Goal: Transaction & Acquisition: Download file/media

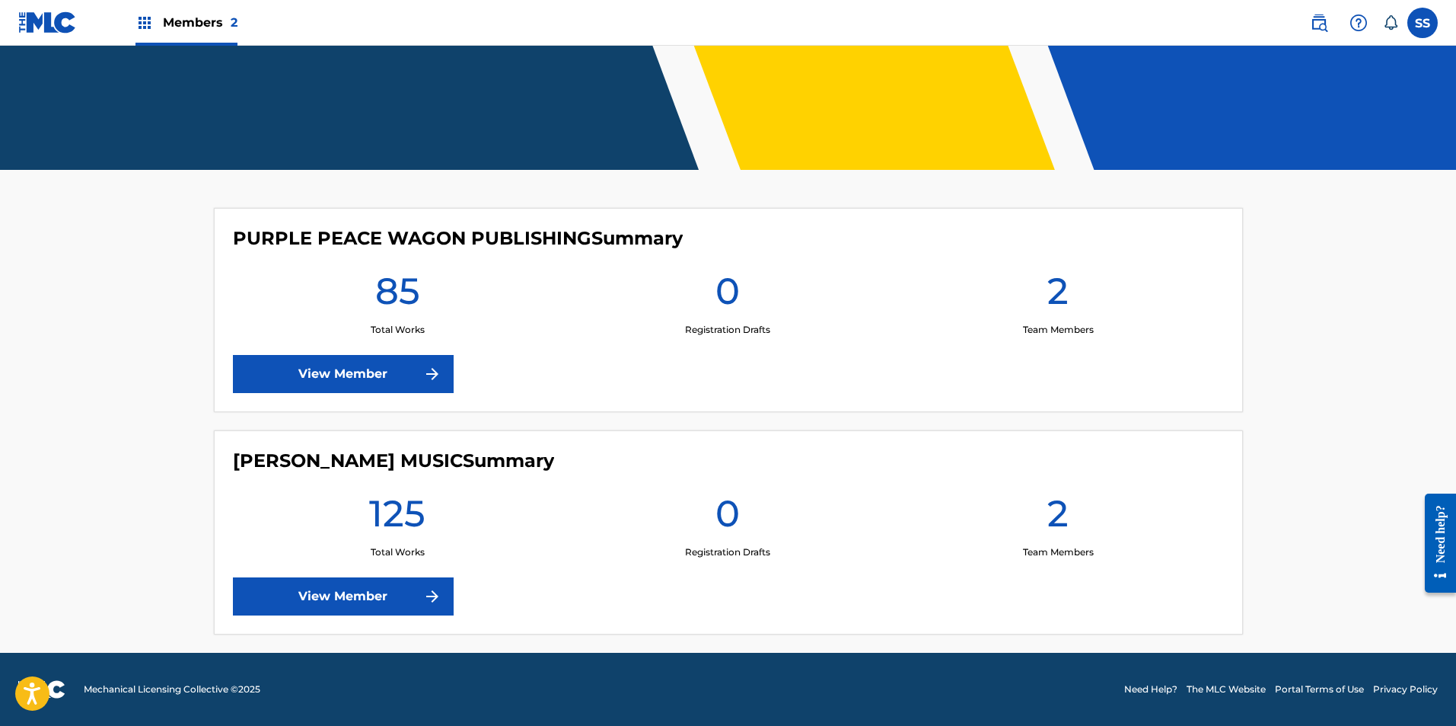
click at [346, 377] on link "View Member" at bounding box center [343, 374] width 221 height 38
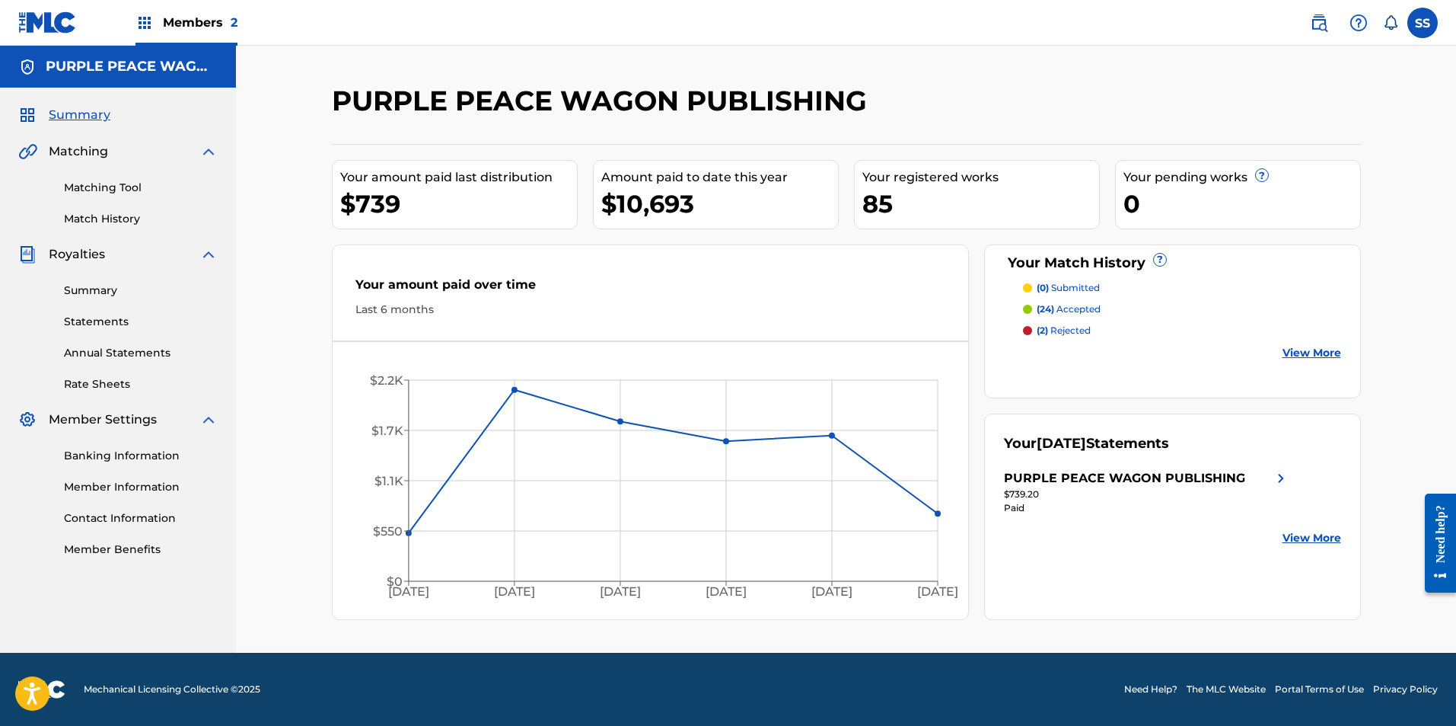
click at [104, 321] on link "Statements" at bounding box center [141, 322] width 154 height 16
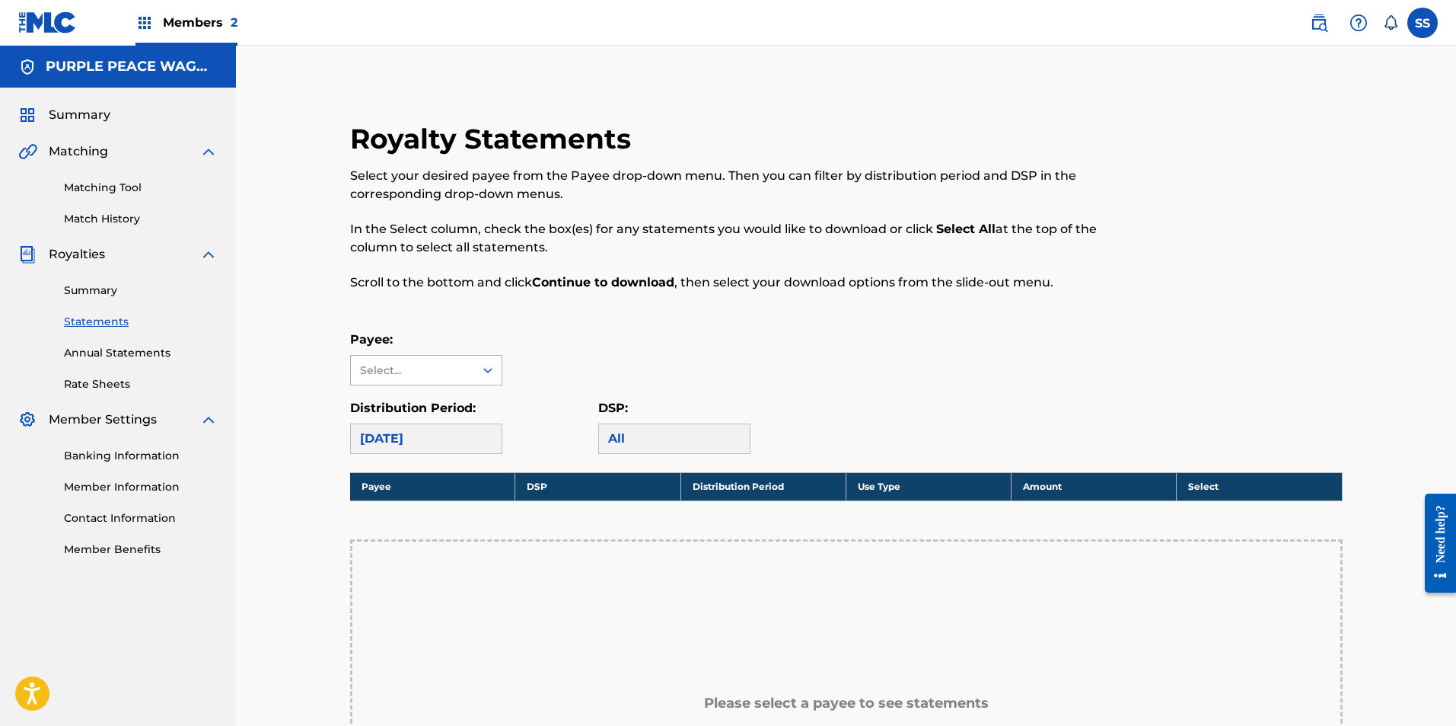
click at [474, 373] on div at bounding box center [487, 370] width 27 height 29
click at [419, 419] on div "PURPLE PEACE WAGON PUBLISHING" at bounding box center [426, 422] width 151 height 75
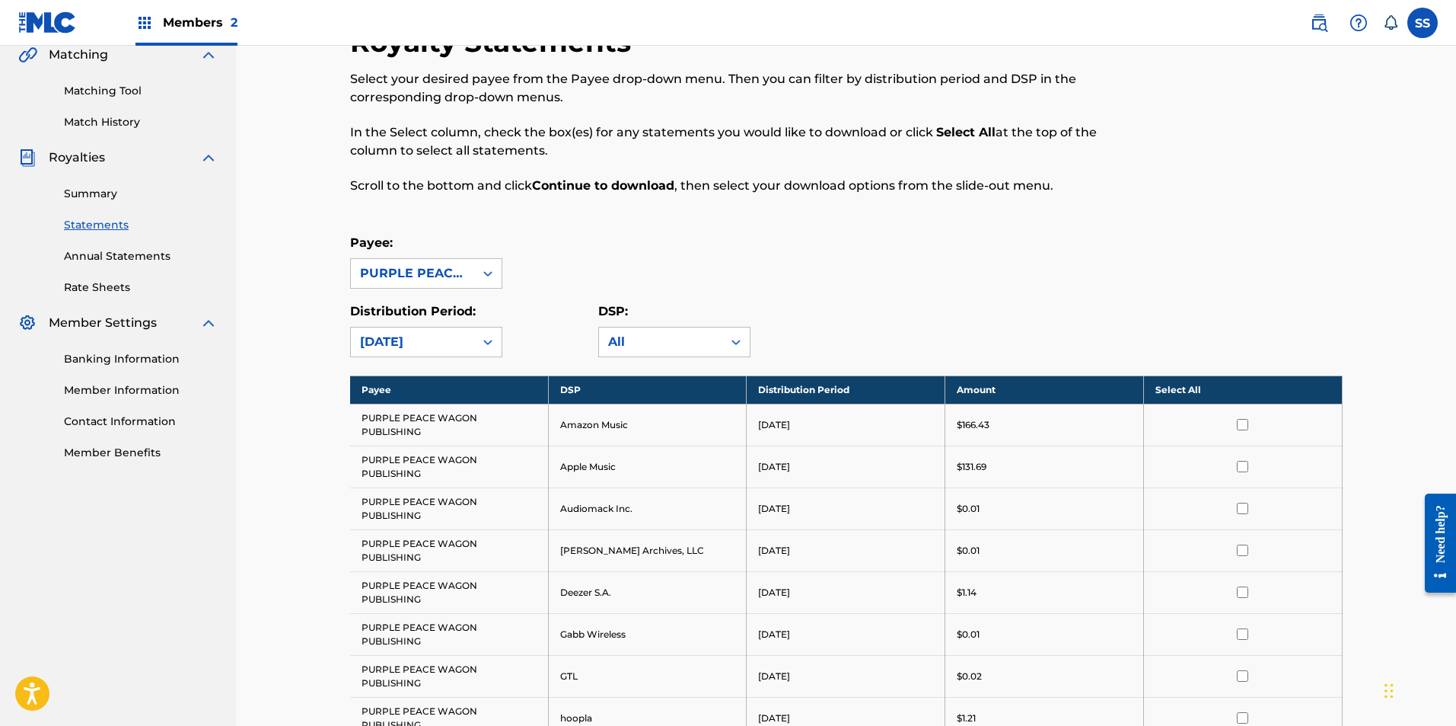
scroll to position [92, 0]
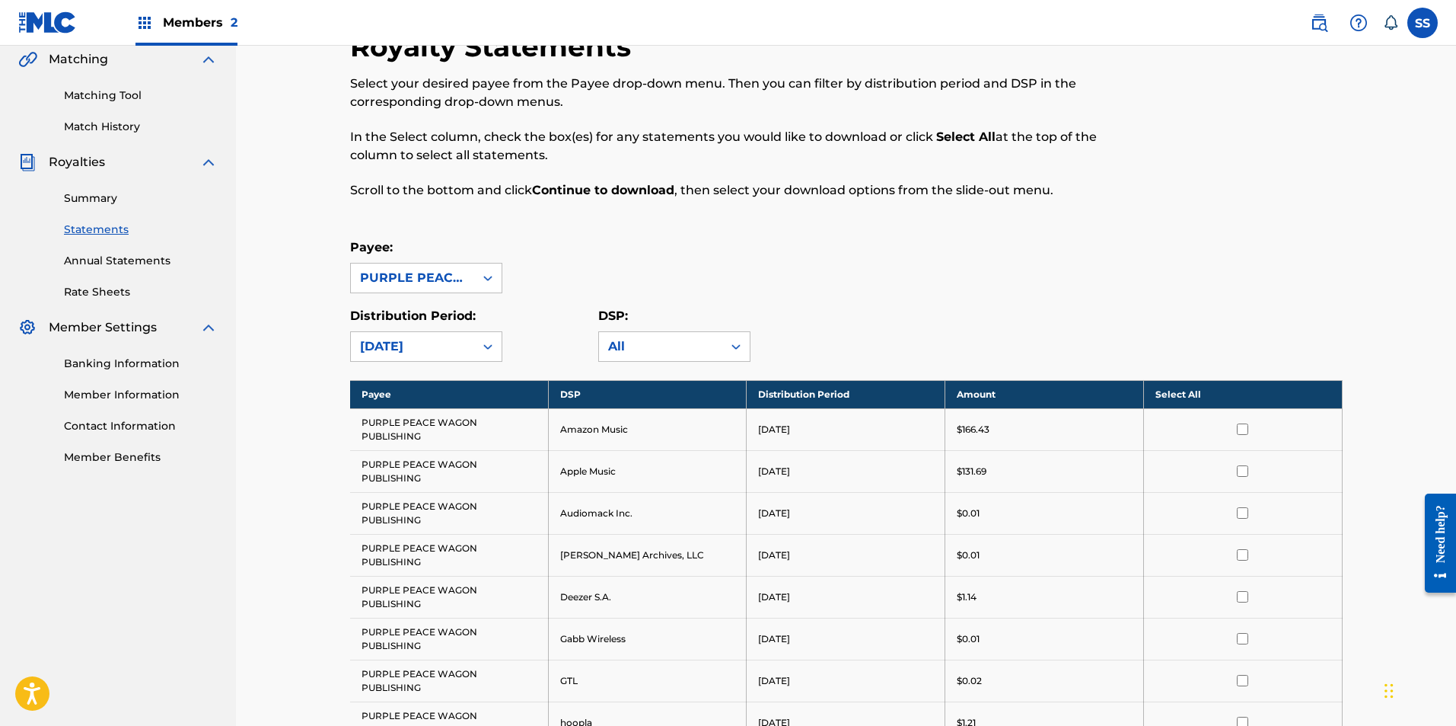
click at [116, 193] on link "Summary" at bounding box center [141, 198] width 154 height 16
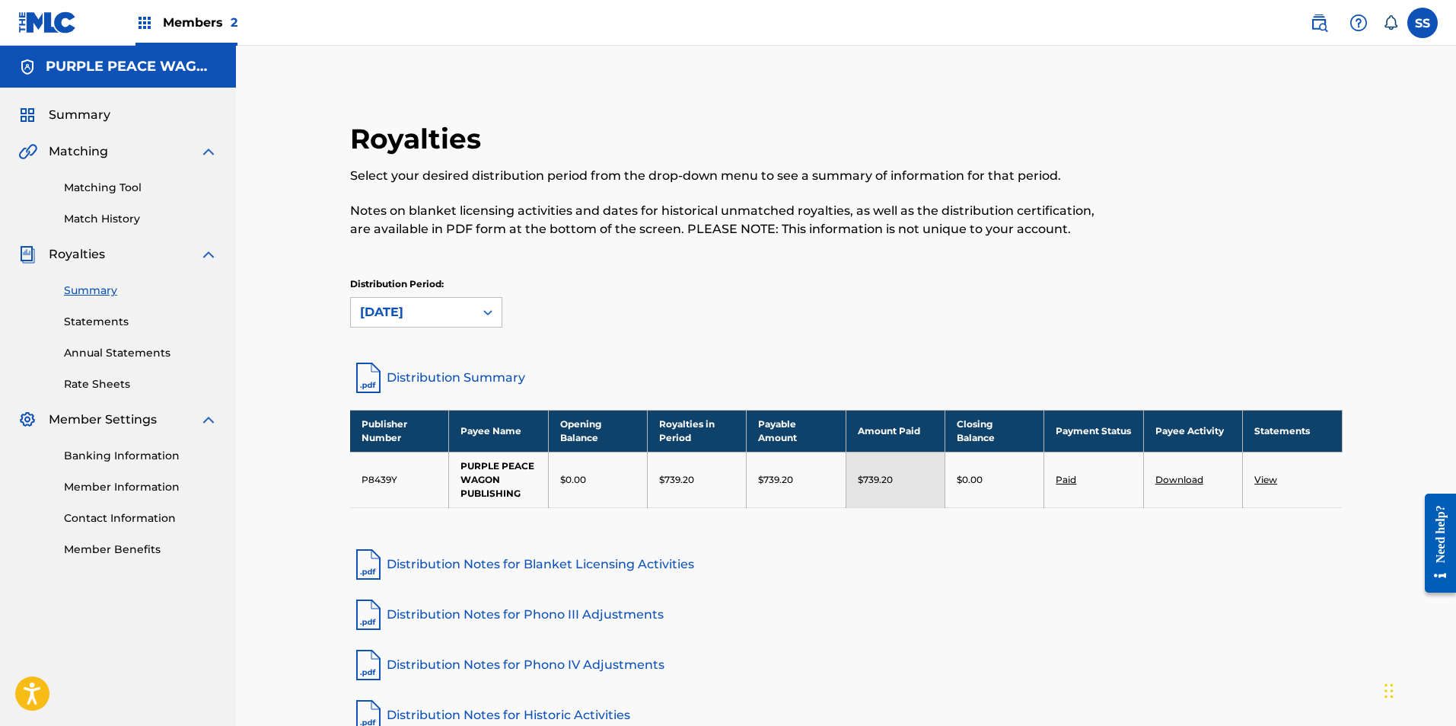
click at [1188, 481] on link "Download" at bounding box center [1180, 479] width 48 height 11
click at [120, 73] on h5 "PURPLE PEACE WAGON PUBLISHING" at bounding box center [132, 67] width 172 height 18
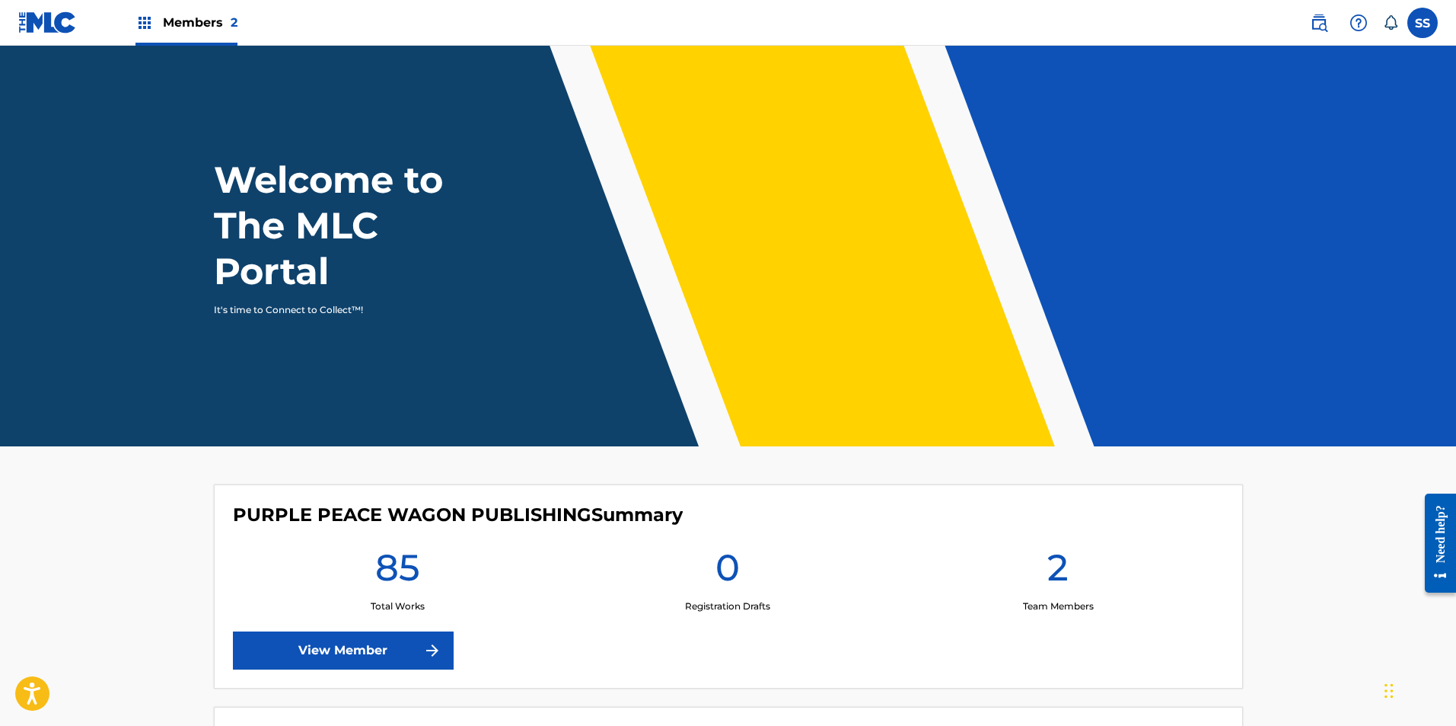
scroll to position [276, 0]
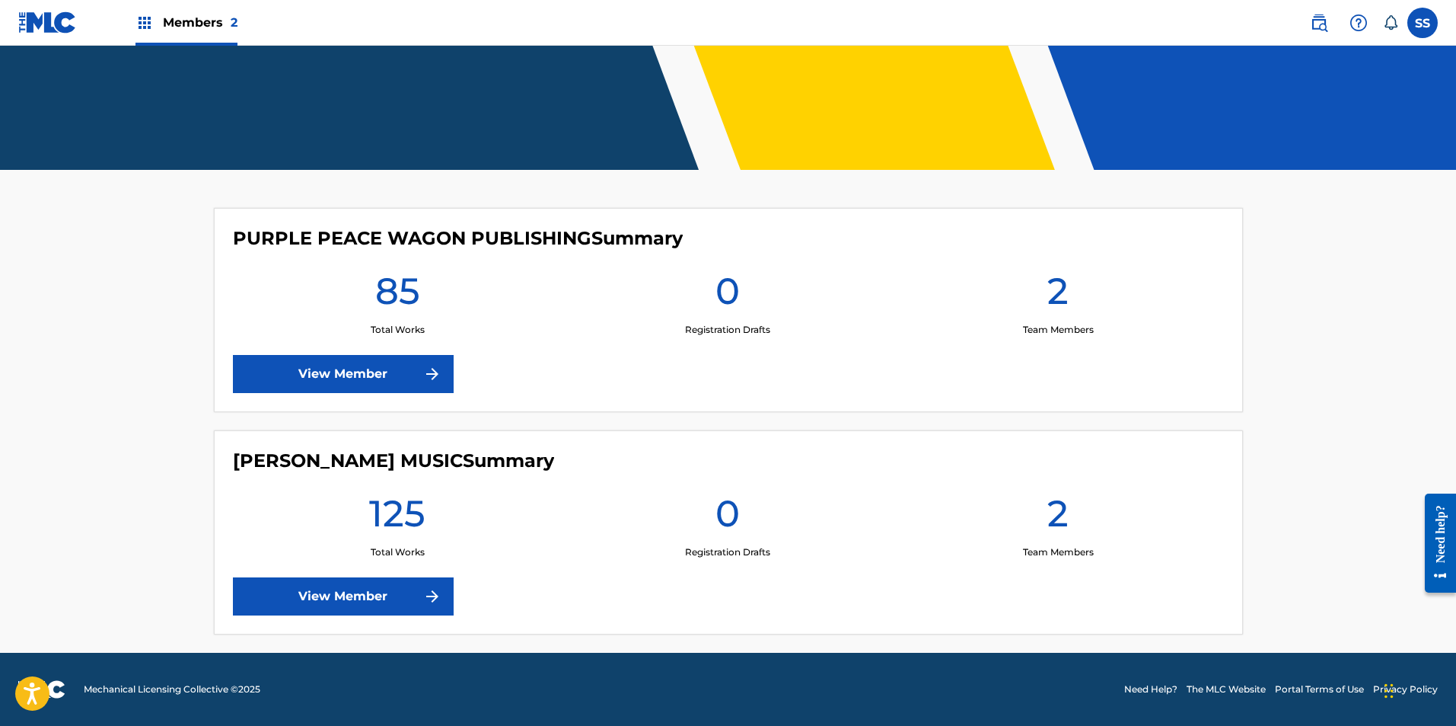
click at [361, 595] on link "View Member" at bounding box center [343, 596] width 221 height 38
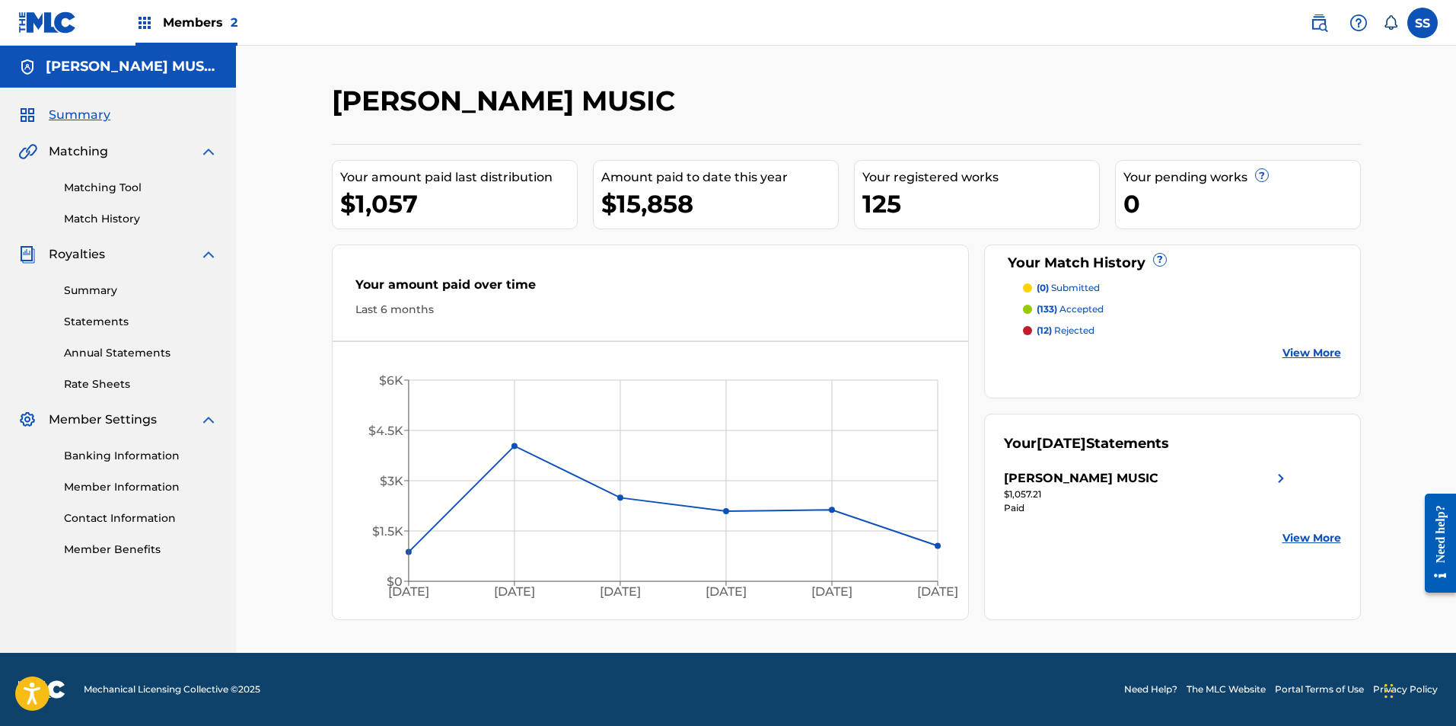
click at [110, 286] on link "Summary" at bounding box center [141, 290] width 154 height 16
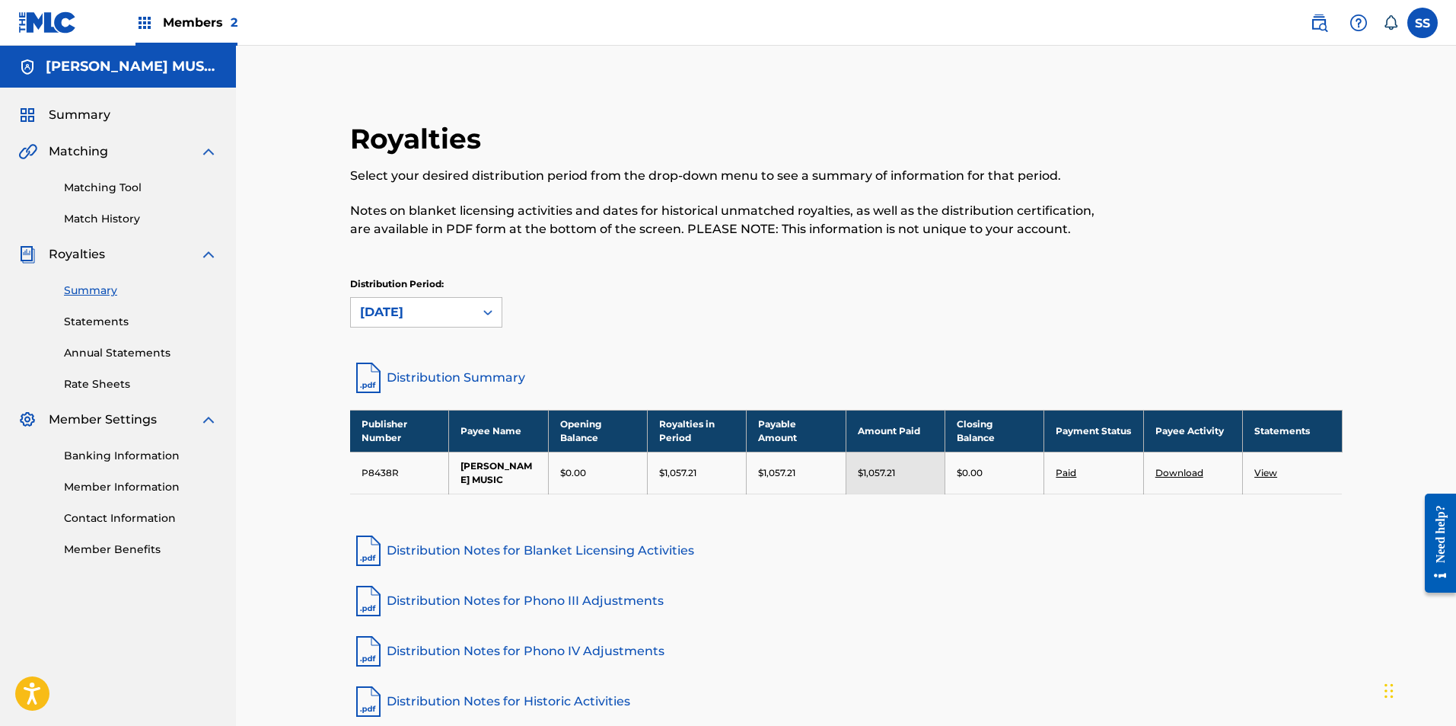
click at [1188, 472] on link "Download" at bounding box center [1180, 472] width 48 height 11
